Goal: Transaction & Acquisition: Purchase product/service

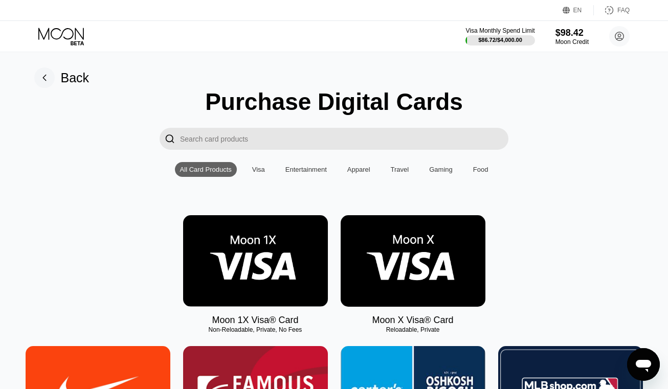
click at [249, 258] on img at bounding box center [255, 261] width 145 height 92
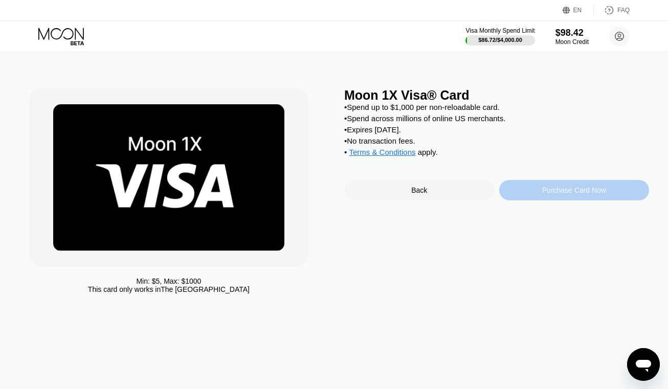
click at [518, 198] on div "Purchase Card Now" at bounding box center [574, 190] width 150 height 20
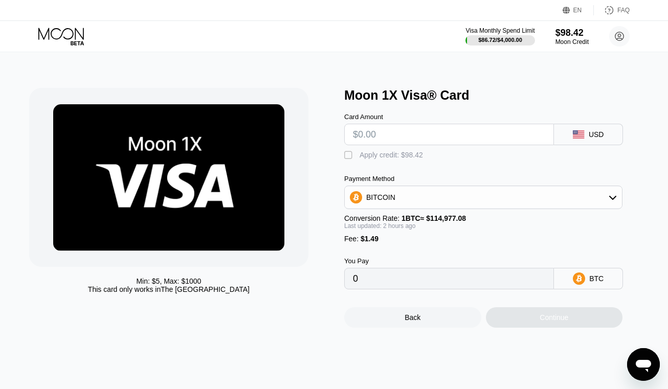
click at [378, 134] on input "text" at bounding box center [449, 134] width 192 height 20
type input "$1"
type input "0.00002176"
type input "$10"
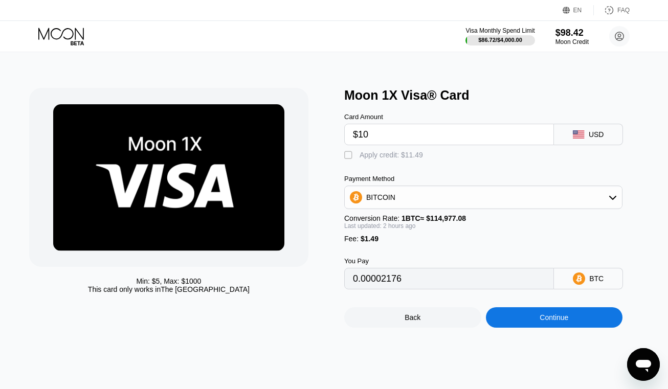
type input "0.00010039"
type input "$10.02"
type input "0.00010056"
type input "$10.02"
click at [410, 159] on div "Apply credit: $11.51" at bounding box center [390, 155] width 63 height 8
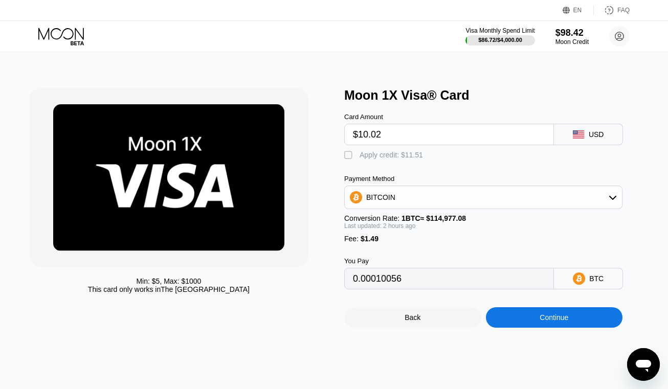
type input "0"
click at [530, 325] on div "Continue" at bounding box center [554, 317] width 137 height 20
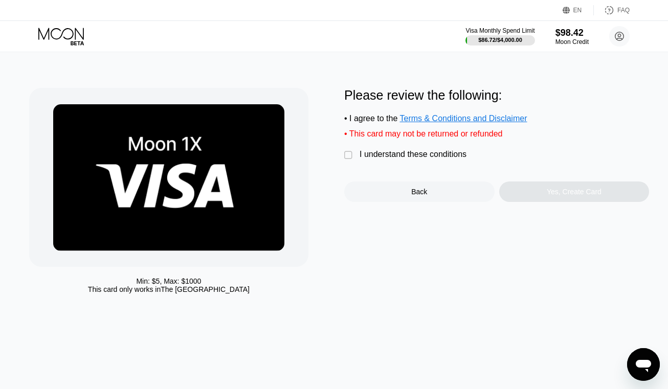
click at [379, 157] on div "I understand these conditions" at bounding box center [412, 154] width 107 height 9
click at [569, 196] on div "Yes, Create Card" at bounding box center [574, 192] width 55 height 8
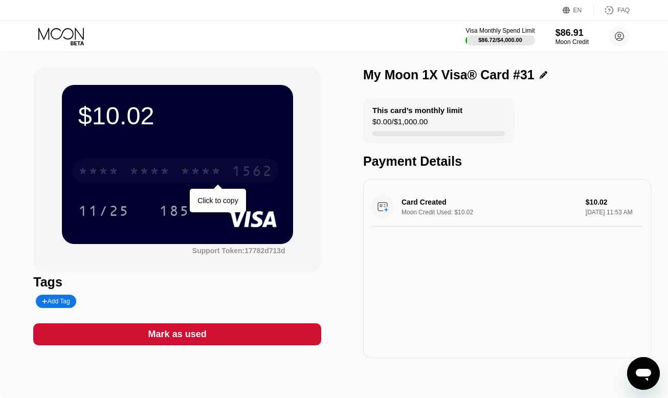
click at [197, 167] on div "* * * *" at bounding box center [200, 172] width 41 height 16
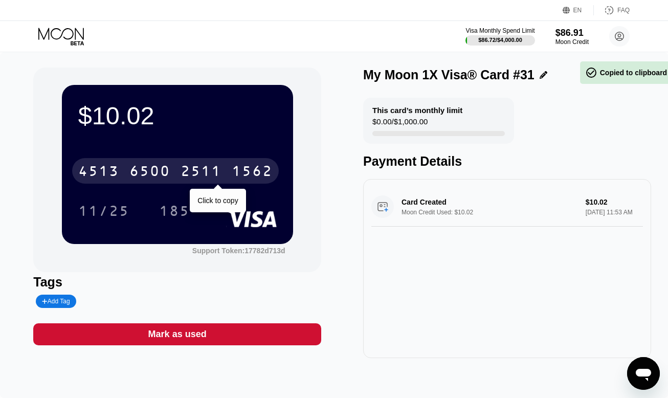
click at [197, 167] on div "2511" at bounding box center [200, 172] width 41 height 16
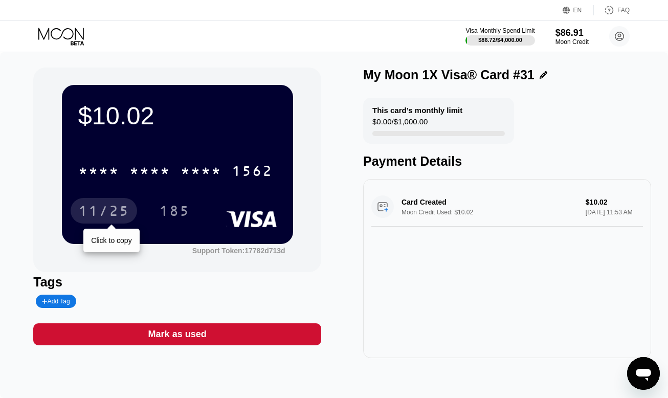
click at [96, 217] on div "11/25" at bounding box center [103, 212] width 51 height 16
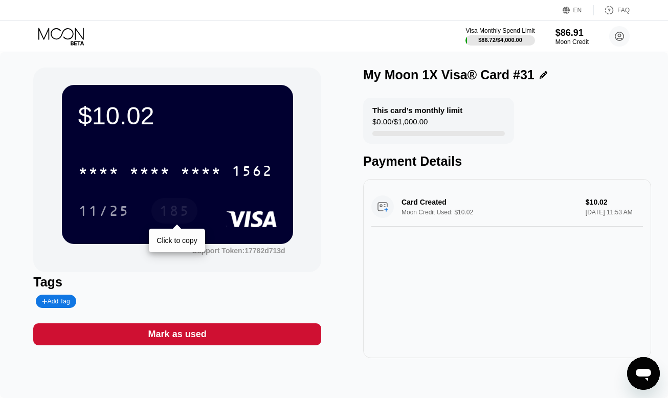
click at [192, 211] on div "185" at bounding box center [174, 211] width 46 height 26
